Goal: Information Seeking & Learning: Learn about a topic

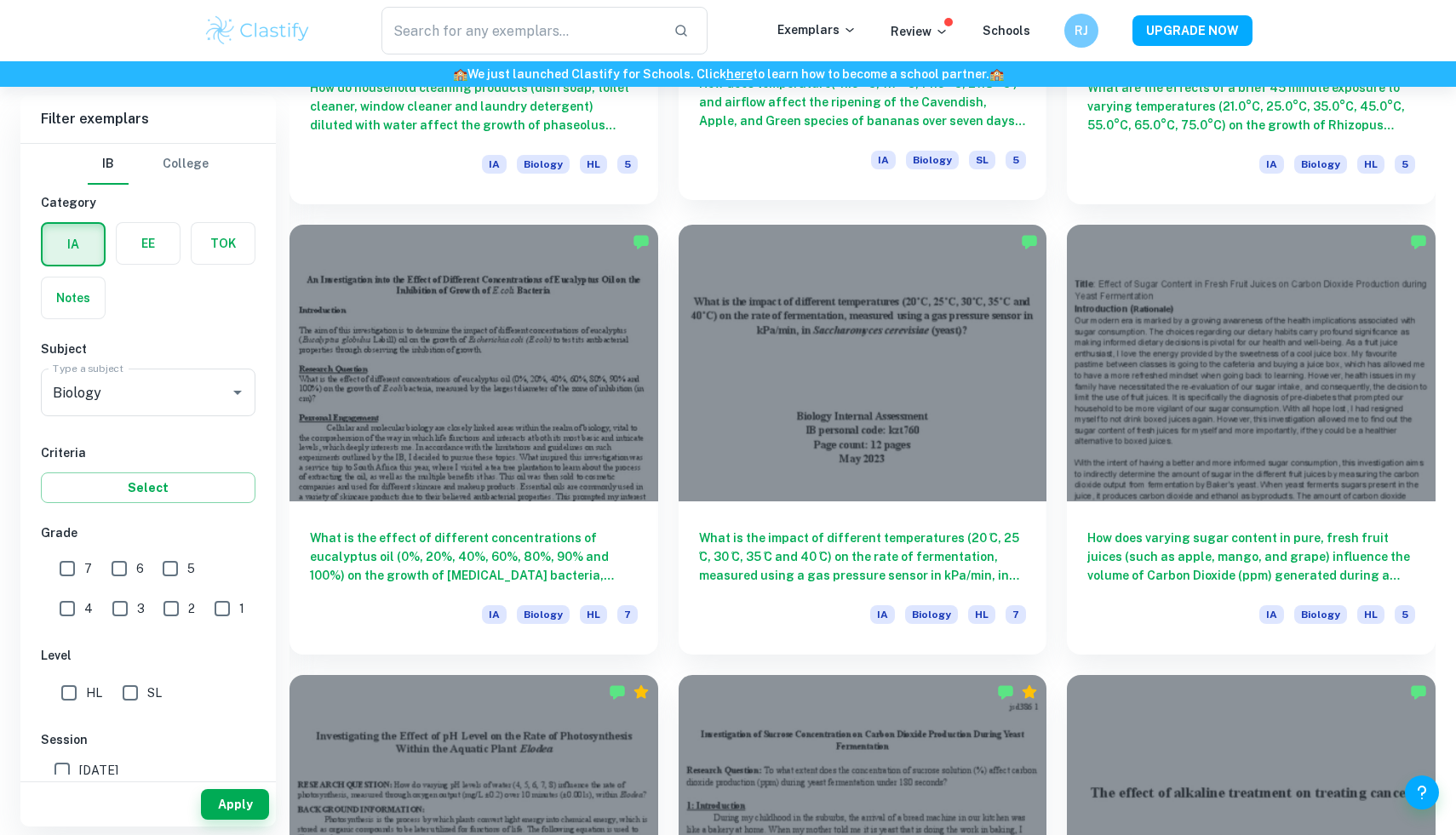
scroll to position [4400, 0]
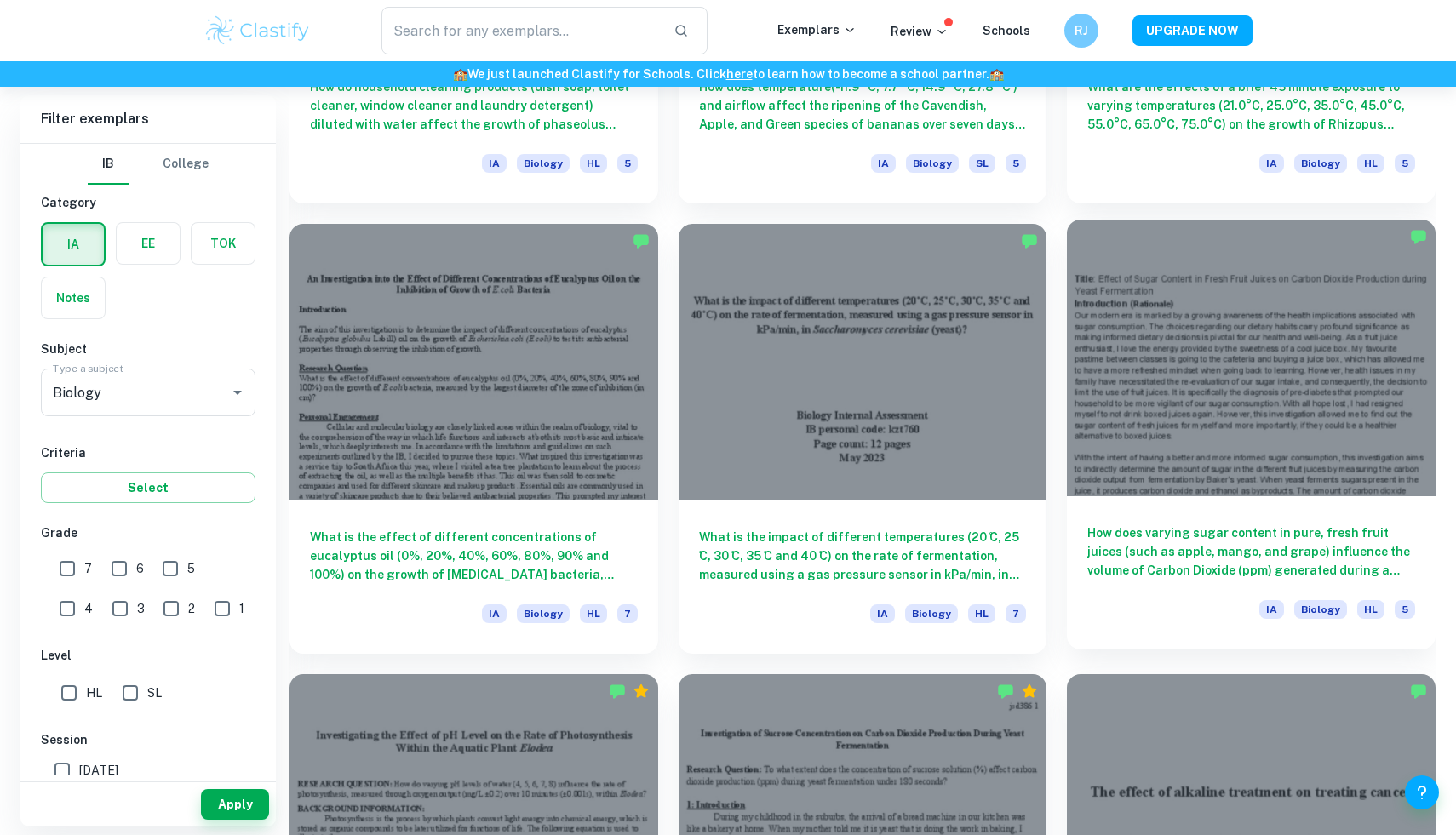
click at [1220, 401] on div at bounding box center [1251, 357] width 369 height 275
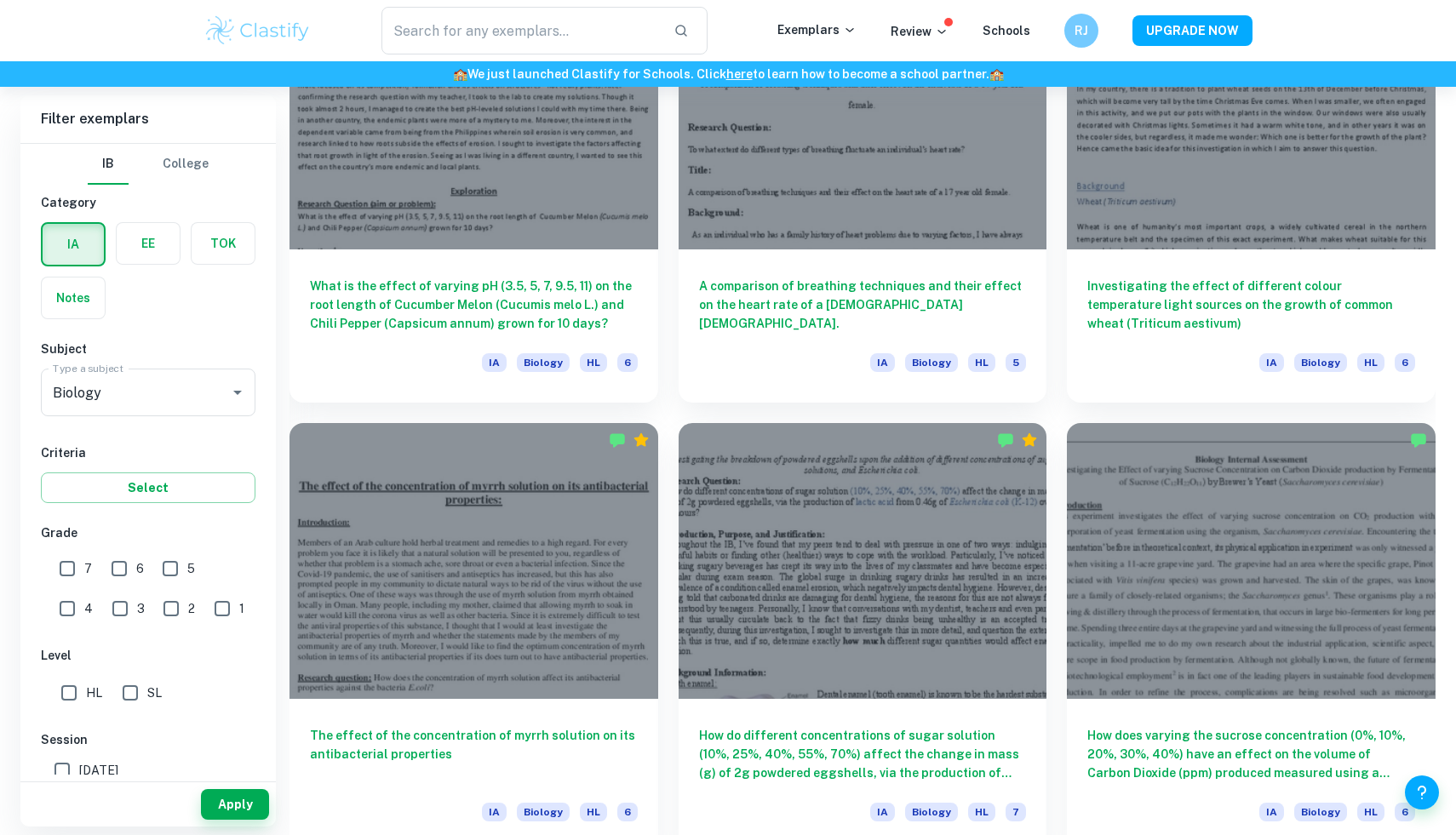
scroll to position [16785, 0]
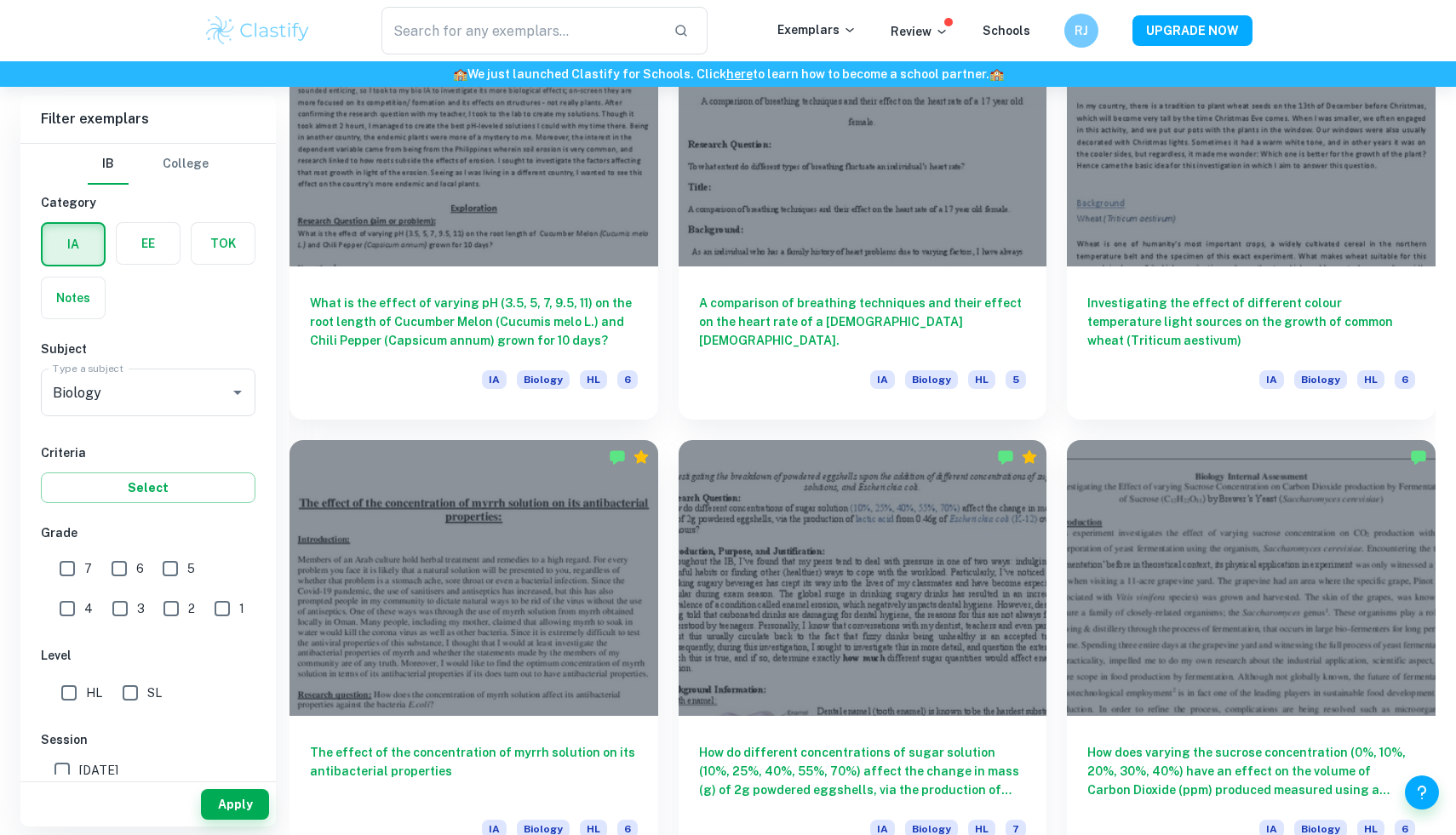
drag, startPoint x: 839, startPoint y: 629, endPoint x: 658, endPoint y: 109, distance: 550.6
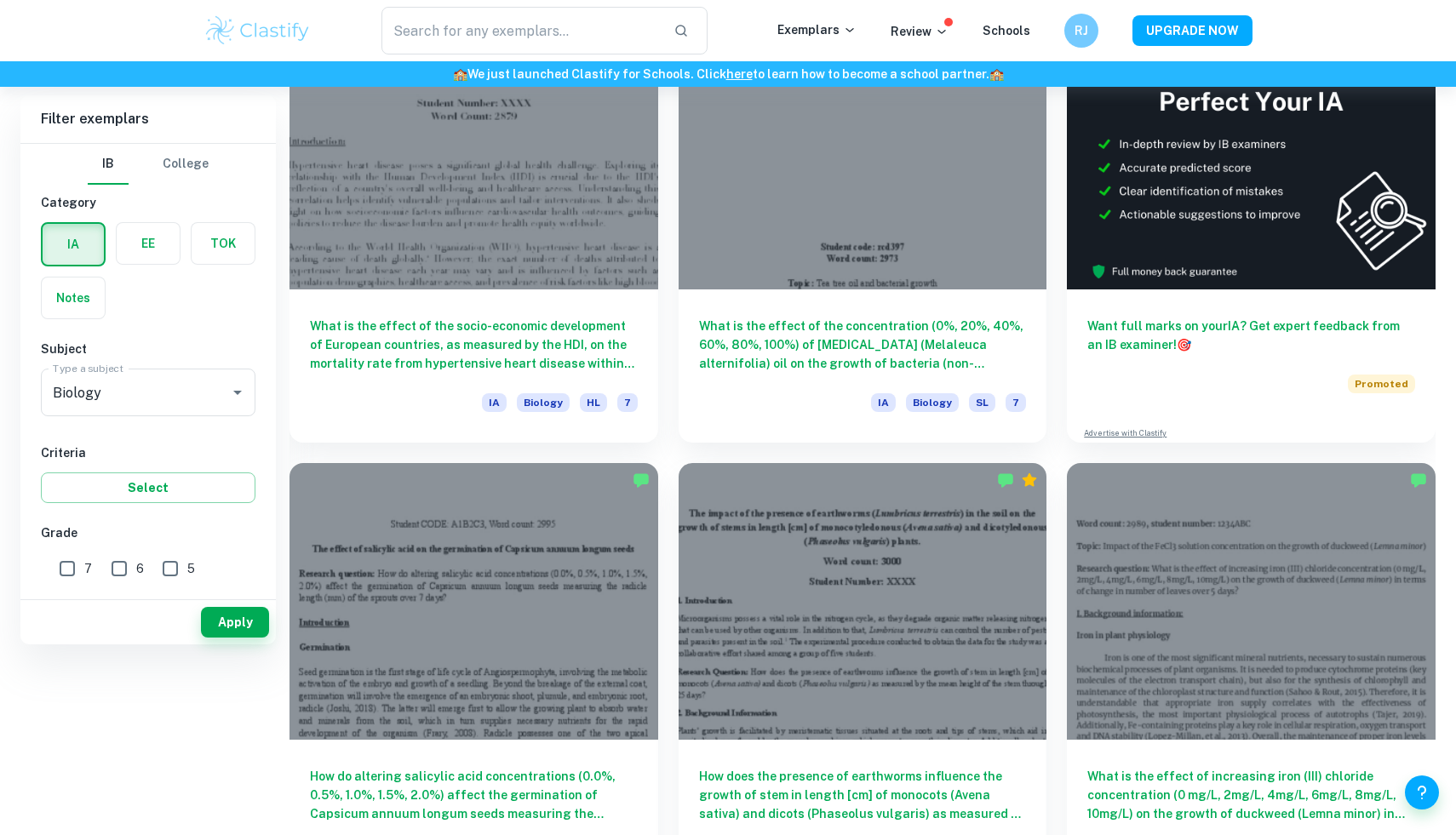
scroll to position [0, 0]
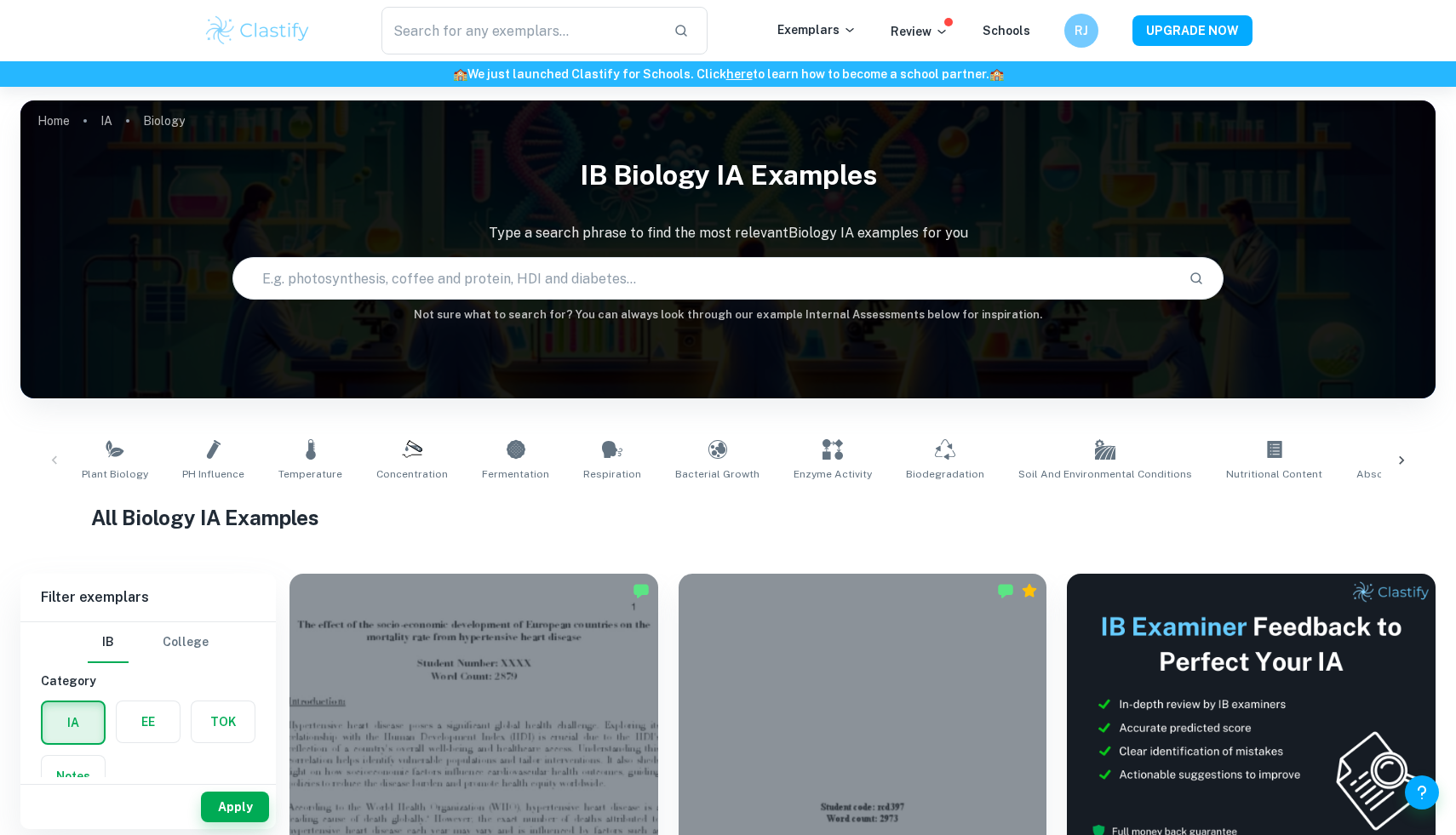
click at [587, 292] on input "text" at bounding box center [704, 278] width 941 height 47
type input "[PERSON_NAME]"
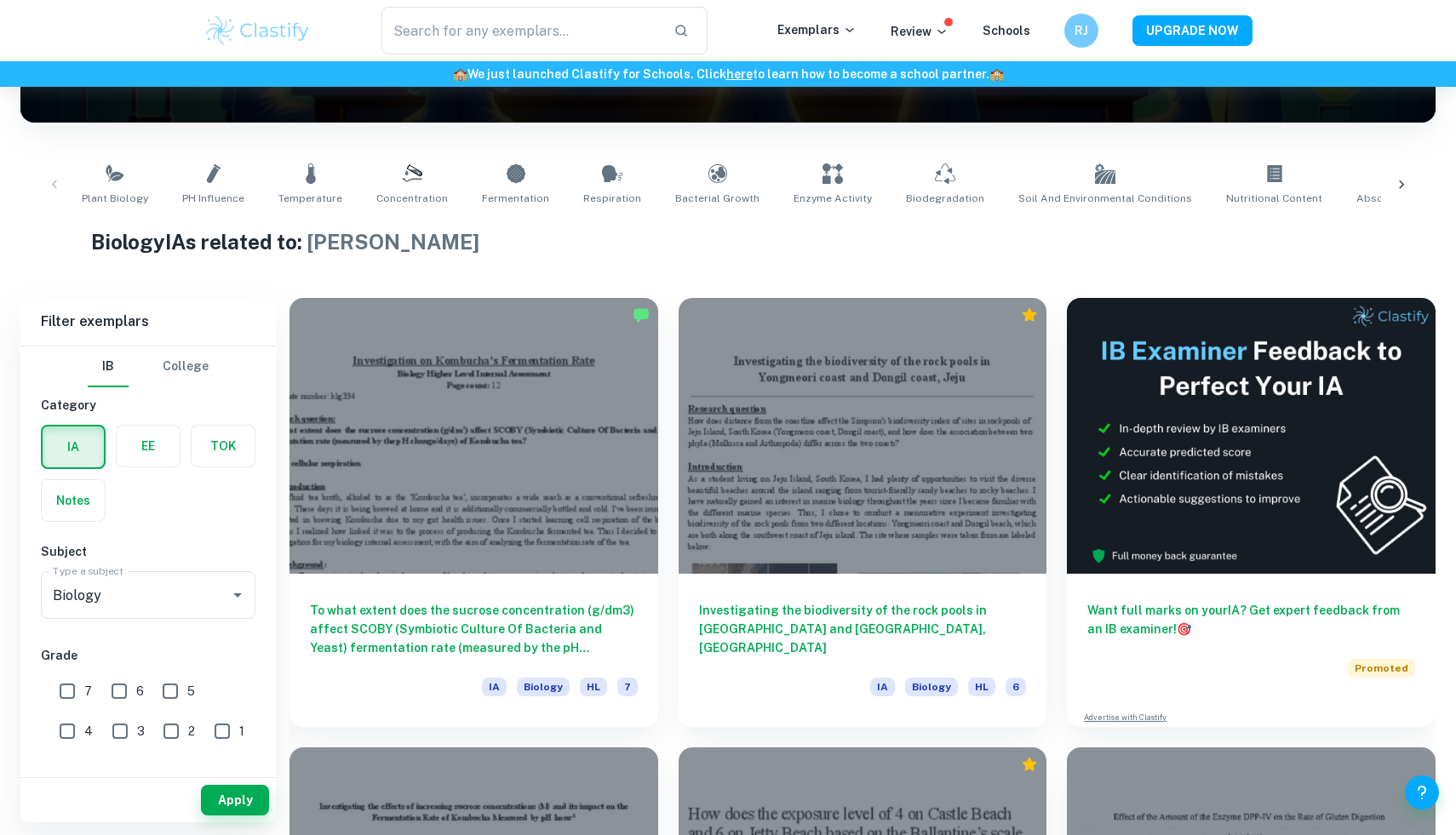
scroll to position [271, 0]
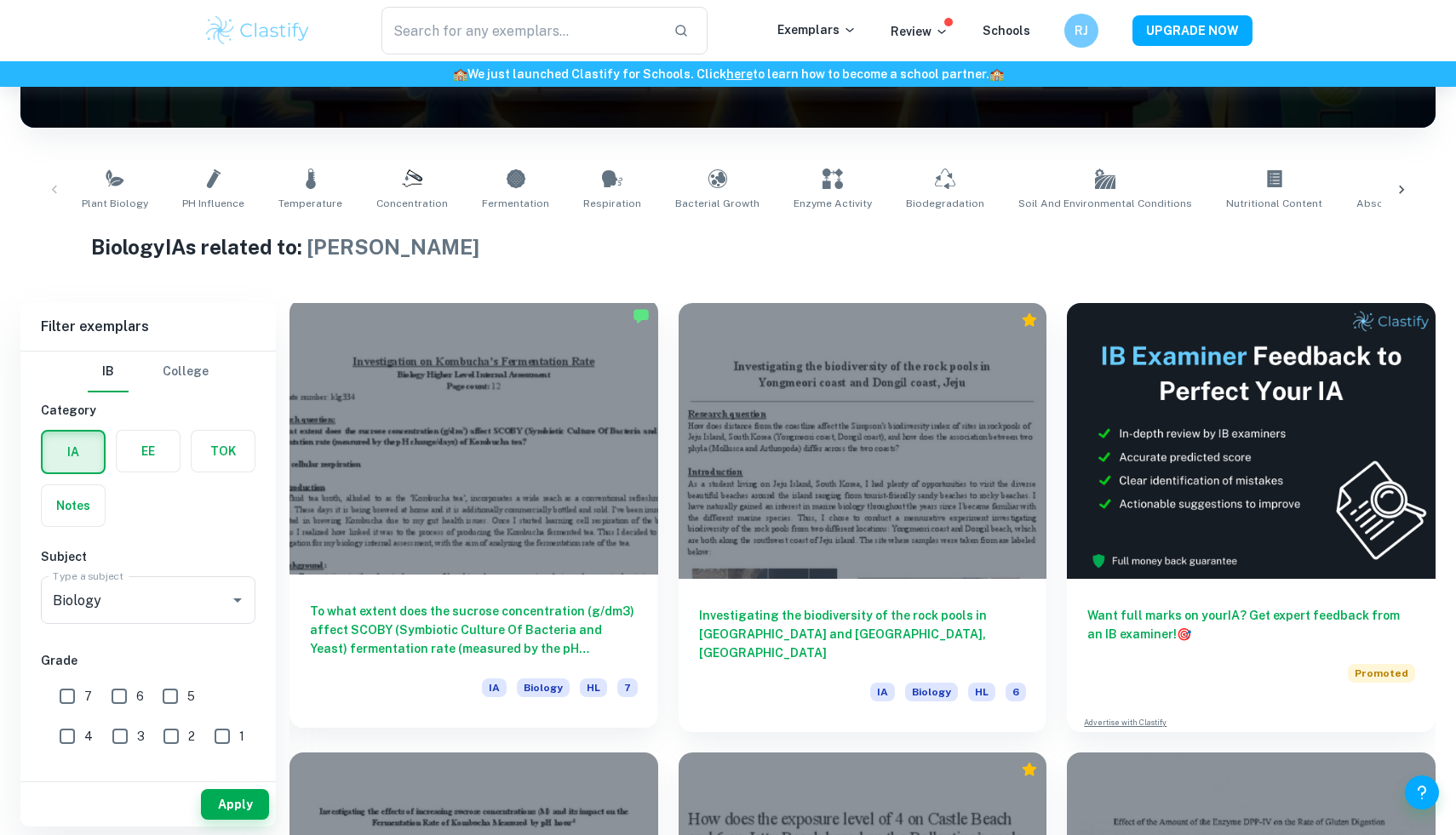
click at [576, 532] on div at bounding box center [474, 437] width 369 height 275
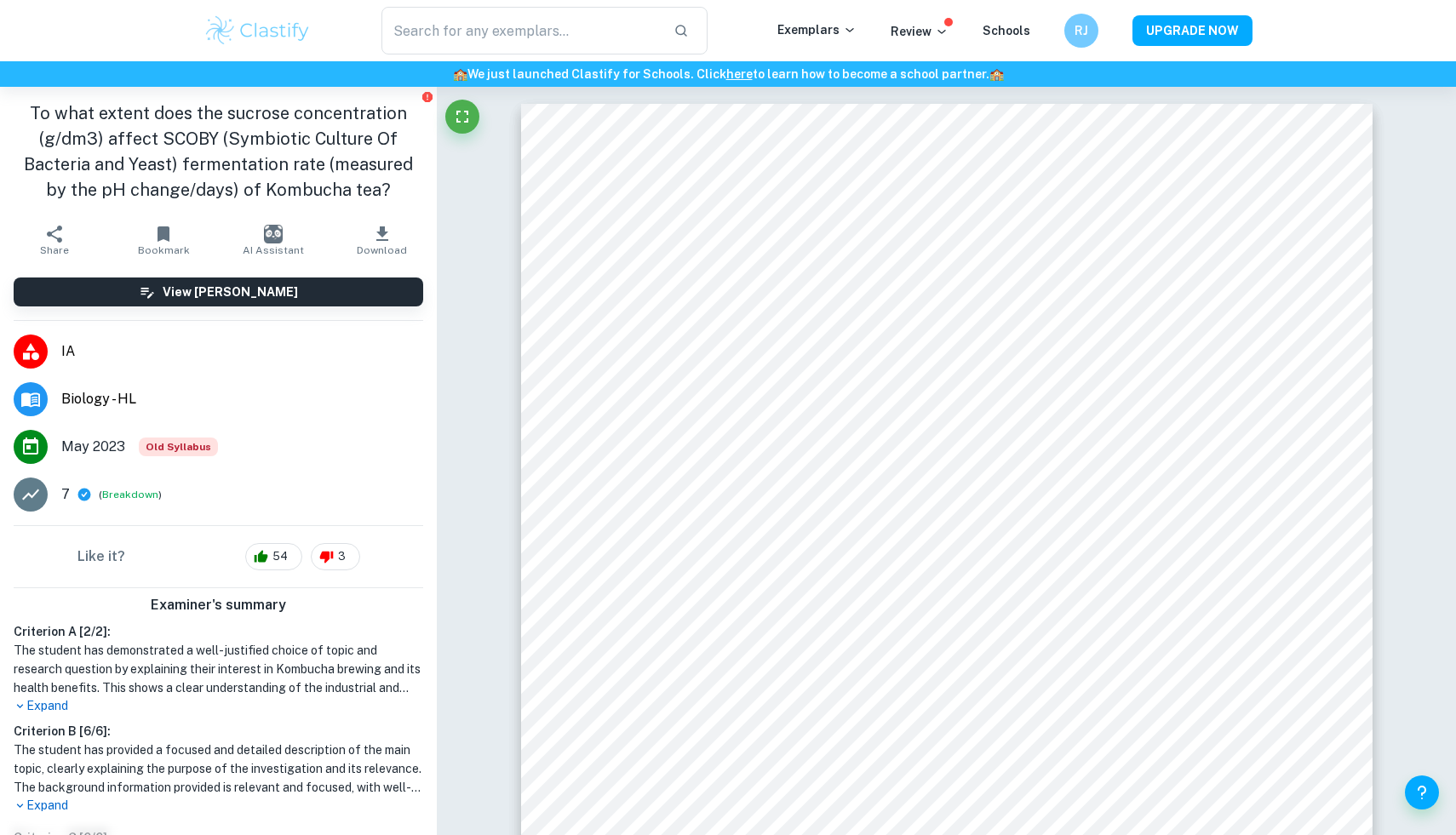
click at [390, 196] on h1 "To what extent does the sucrose concentration (g/dm3) affect SCOBY (Symbiotic C…" at bounding box center [217, 152] width 409 height 103
click at [390, 188] on h1 "To what extent does the sucrose concentration (g/dm3) affect SCOBY (Symbiotic C…" at bounding box center [217, 152] width 409 height 103
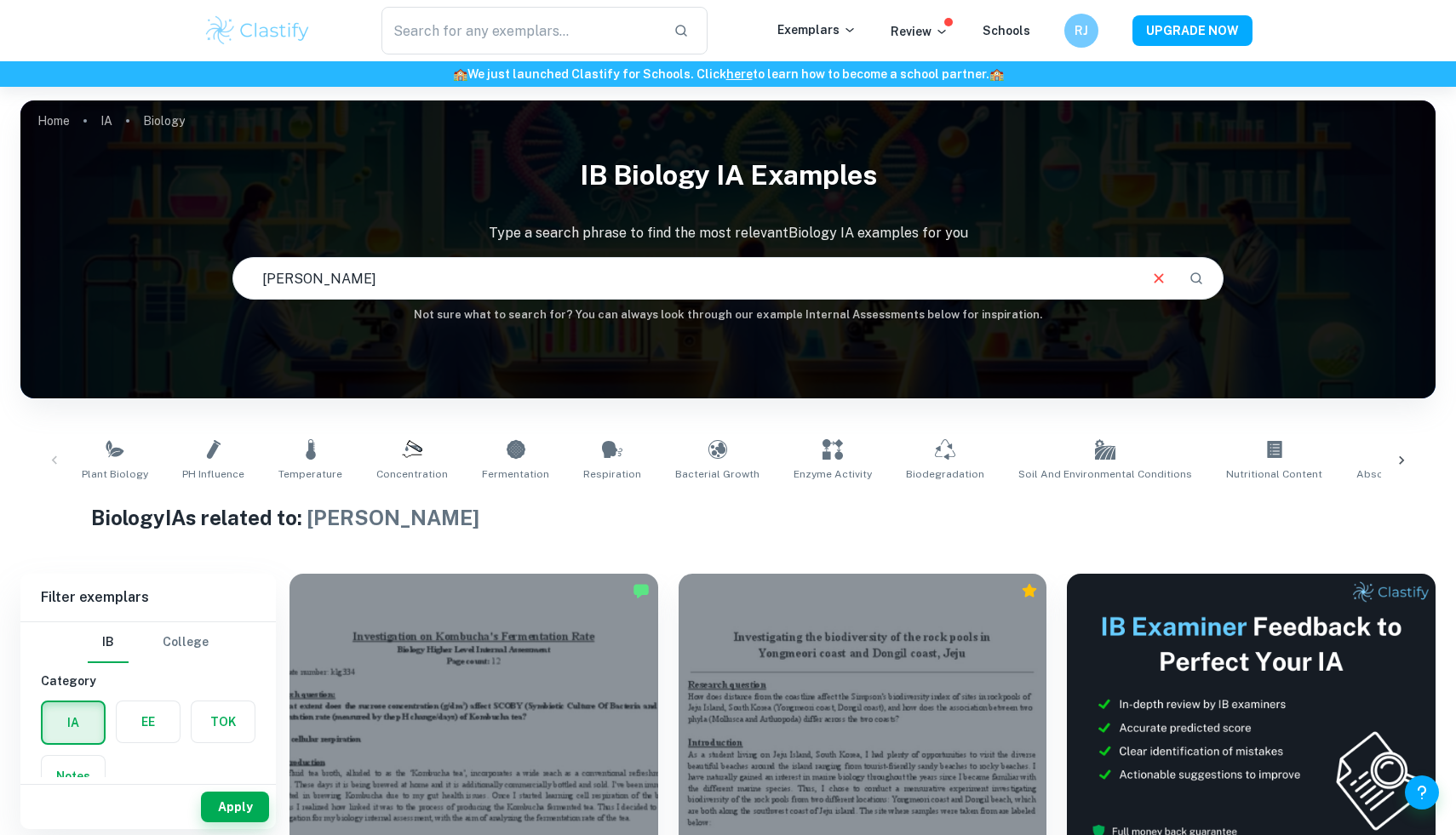
scroll to position [367, 0]
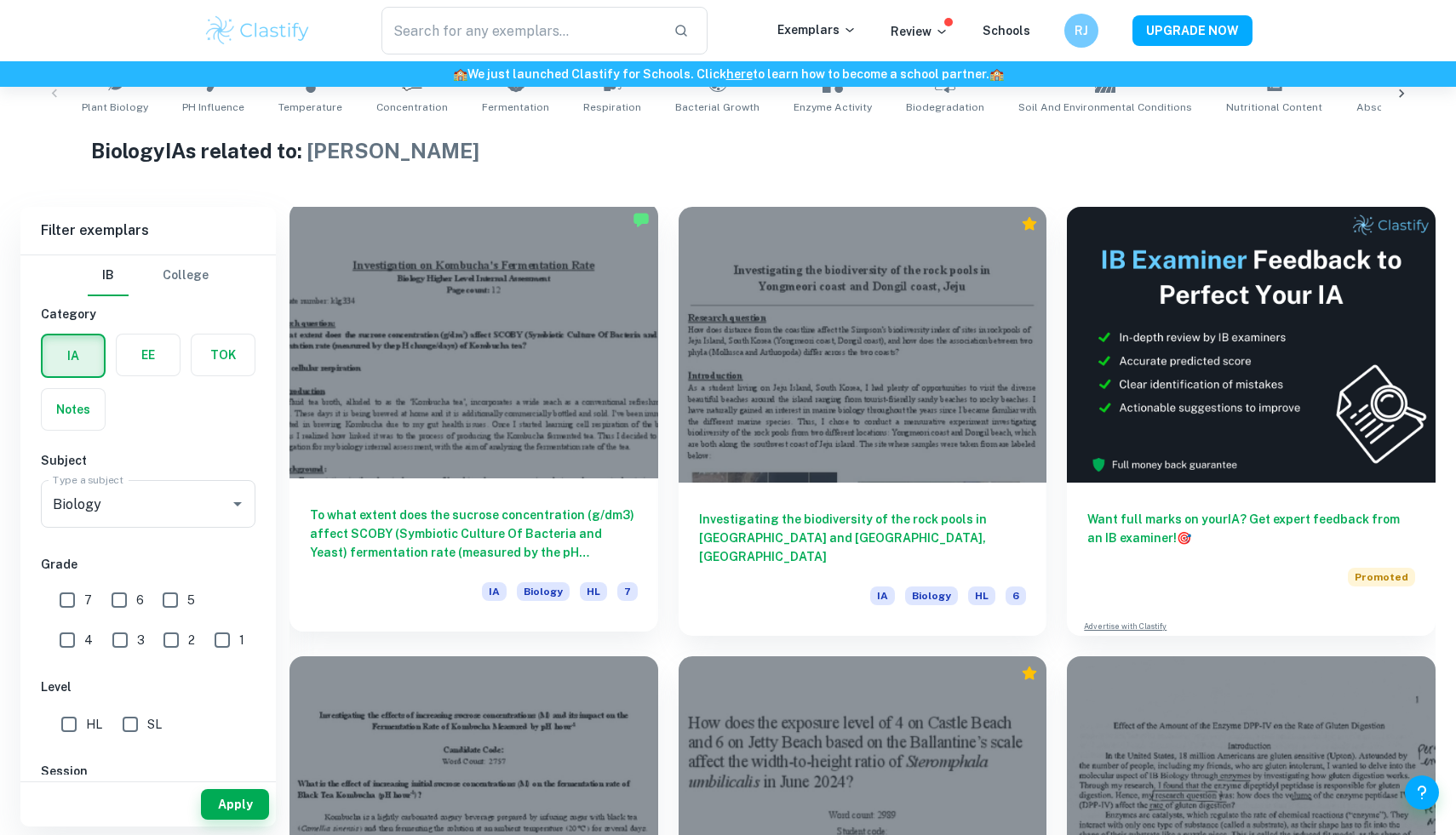
click at [584, 538] on h6 "To what extent does the sucrose concentration (g/dm3) affect SCOBY (Symbiotic C…" at bounding box center [473, 533] width 328 height 56
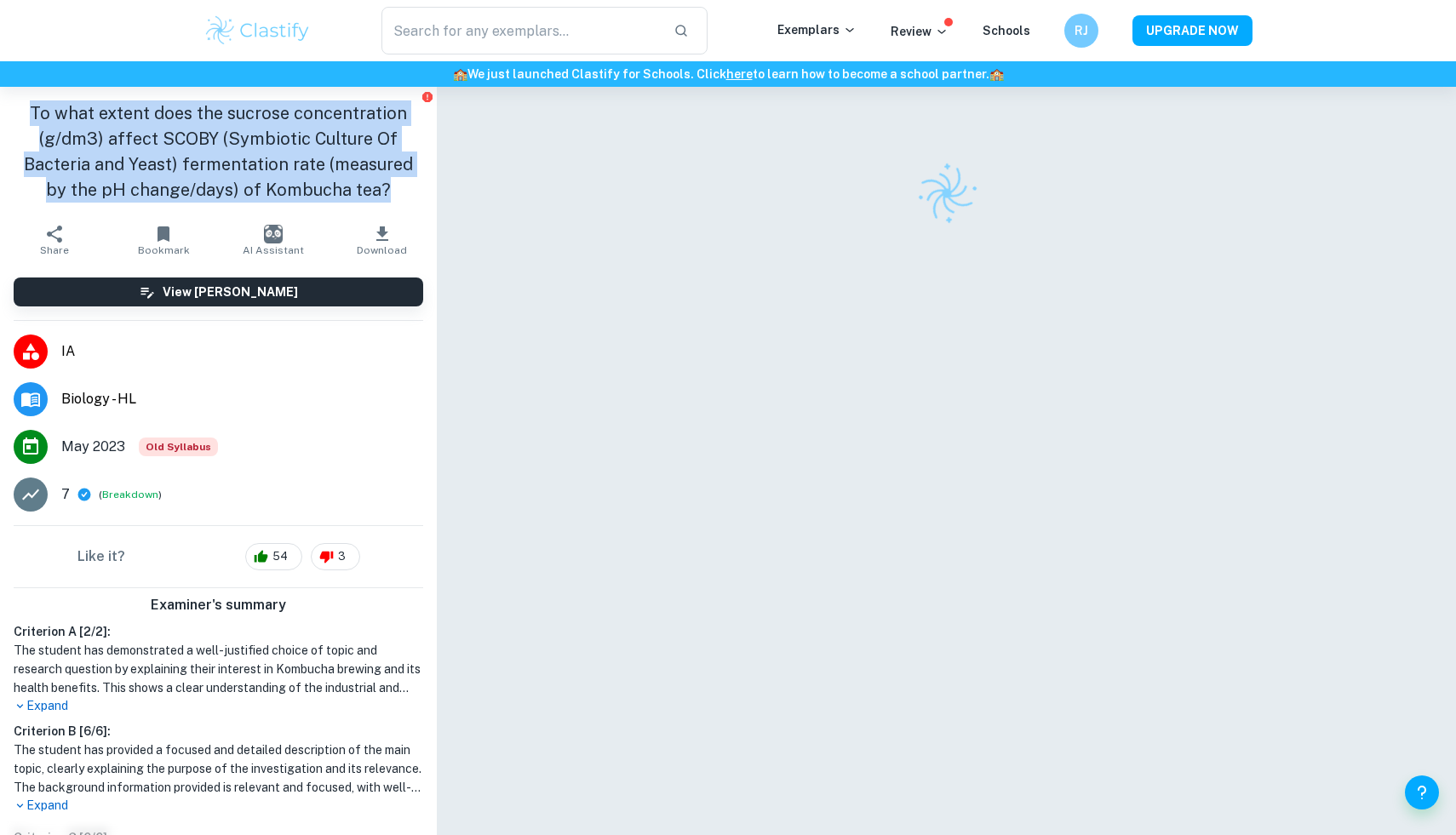
drag, startPoint x: 389, startPoint y: 191, endPoint x: 25, endPoint y: 90, distance: 377.8
click at [25, 90] on div "To what extent does the sucrose concentration (g/dm3) affect SCOBY (Symbiotic C…" at bounding box center [218, 151] width 437 height 129
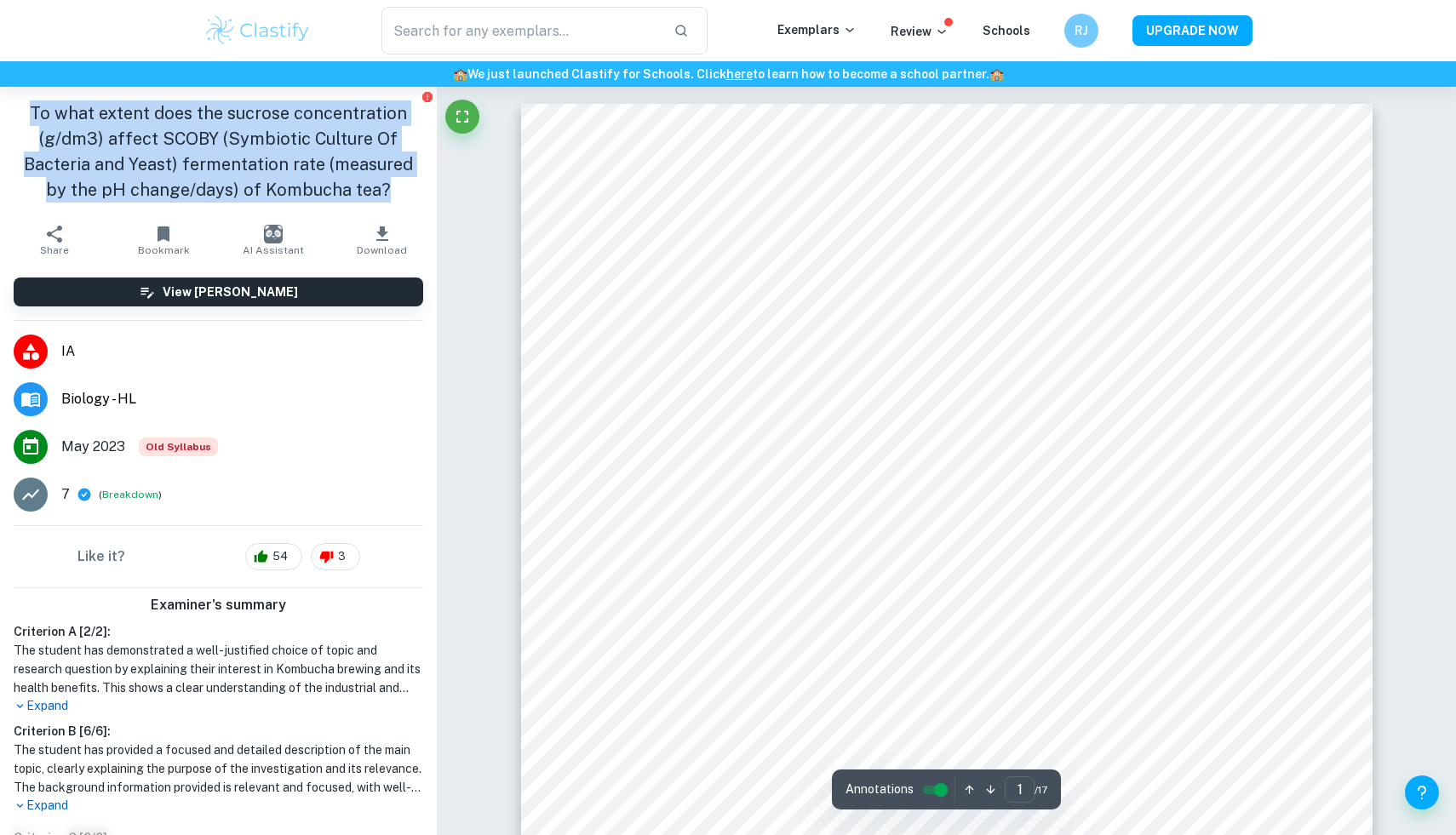
copy h1 "To what extent does the sucrose concentration (g/dm3) affect SCOBY (Symbiotic C…"
